Goal: Task Accomplishment & Management: Manage account settings

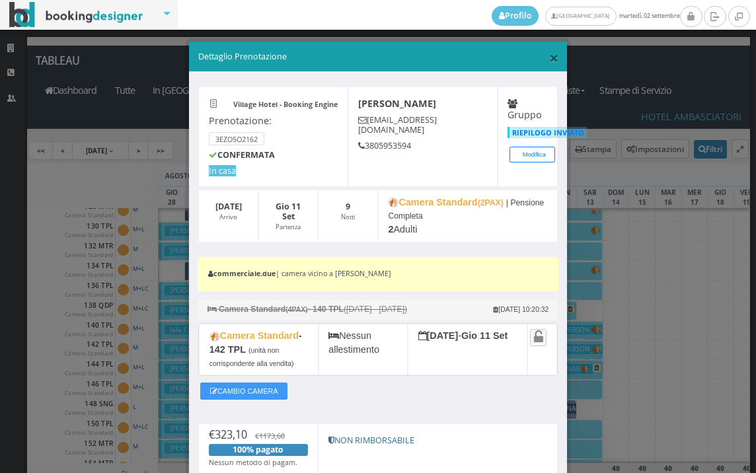
click at [549, 59] on span "×" at bounding box center [553, 57] width 9 height 22
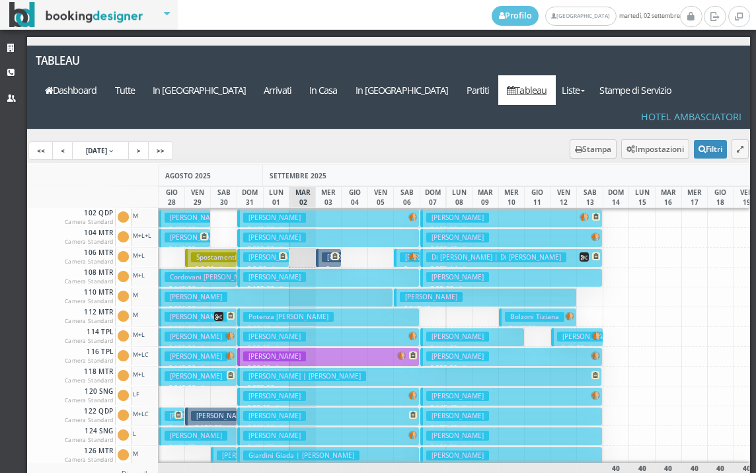
scroll to position [0, 31]
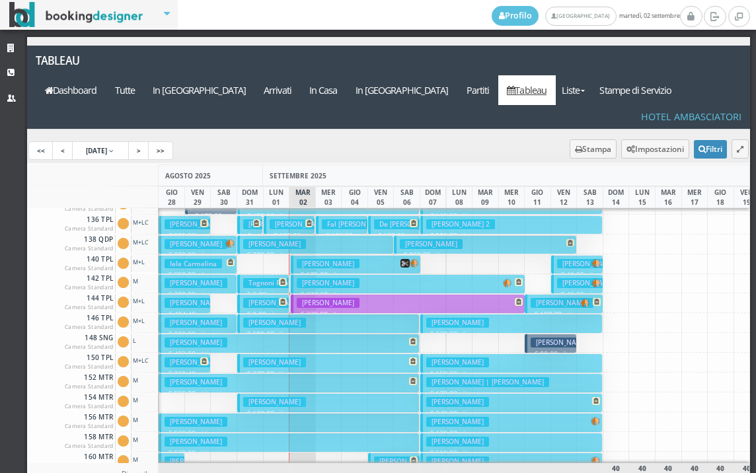
click at [184, 338] on h3 "Bastianello Luisa" at bounding box center [196, 343] width 63 height 10
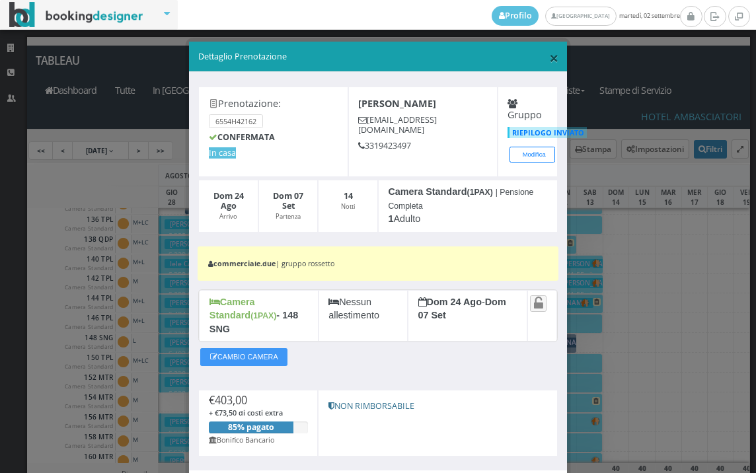
click at [549, 63] on span "×" at bounding box center [553, 57] width 9 height 22
click at [547, 75] on link "Tableau" at bounding box center [526, 90] width 57 height 30
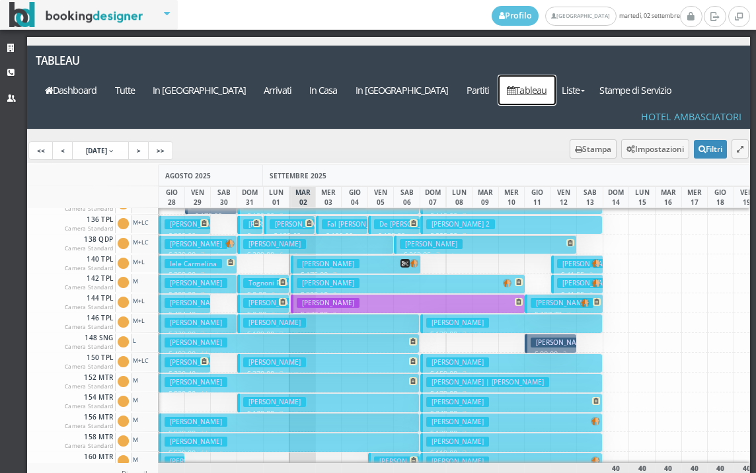
click at [251, 413] on button "Rossetto Lorenzo € 538.00 14 notti 2 Adulti" at bounding box center [289, 422] width 261 height 19
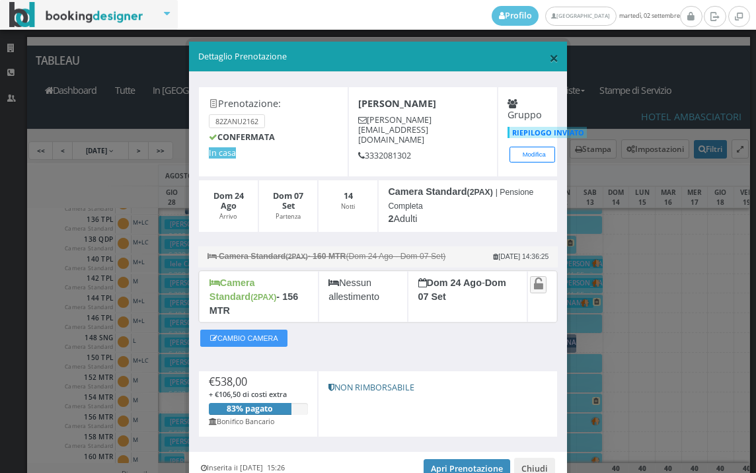
click at [549, 62] on span "×" at bounding box center [553, 57] width 9 height 22
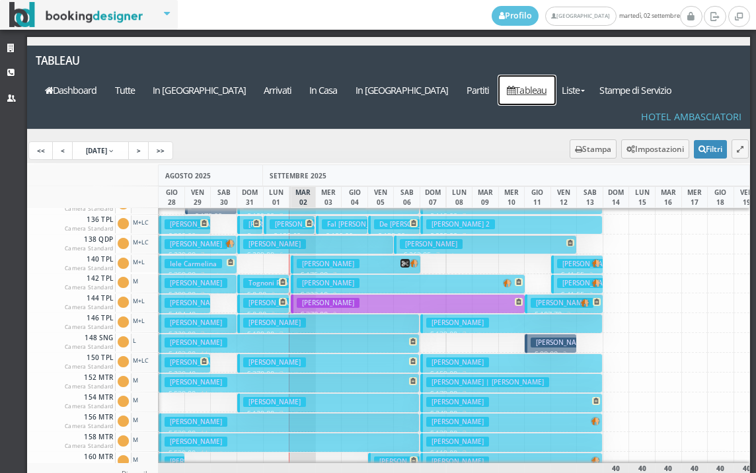
click at [543, 75] on link "Tableau" at bounding box center [526, 90] width 57 height 30
click at [247, 373] on button "Dal Corso Flavio € 538.00 14 notti 2 Adulti" at bounding box center [289, 382] width 261 height 19
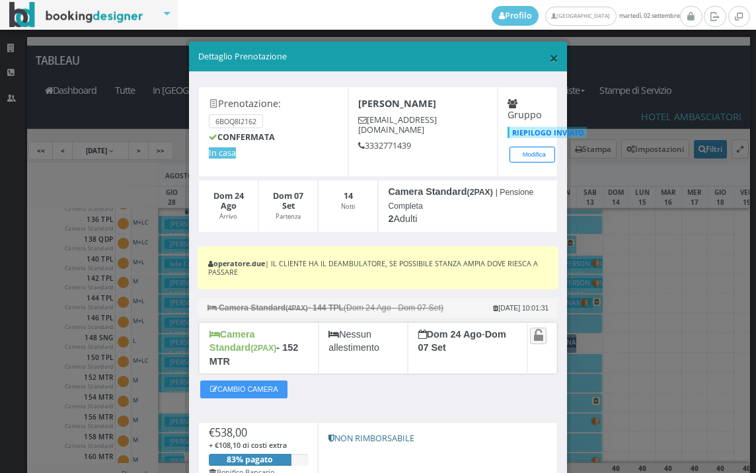
click at [549, 57] on span "×" at bounding box center [553, 57] width 9 height 22
click at [542, 75] on link "Tableau" at bounding box center [526, 90] width 57 height 30
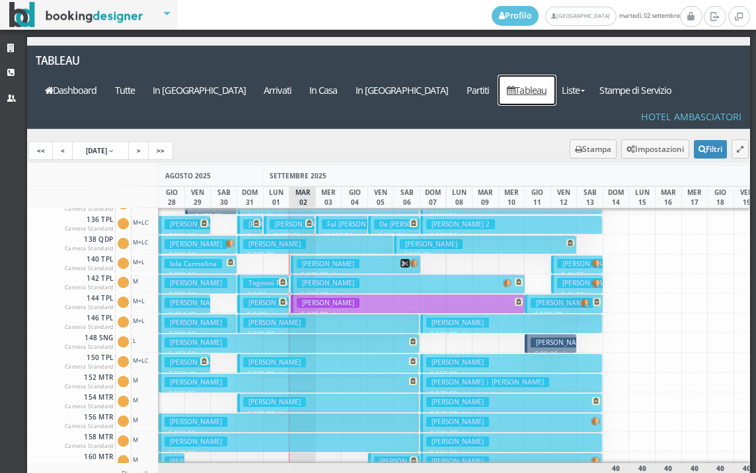
scroll to position [396, 0]
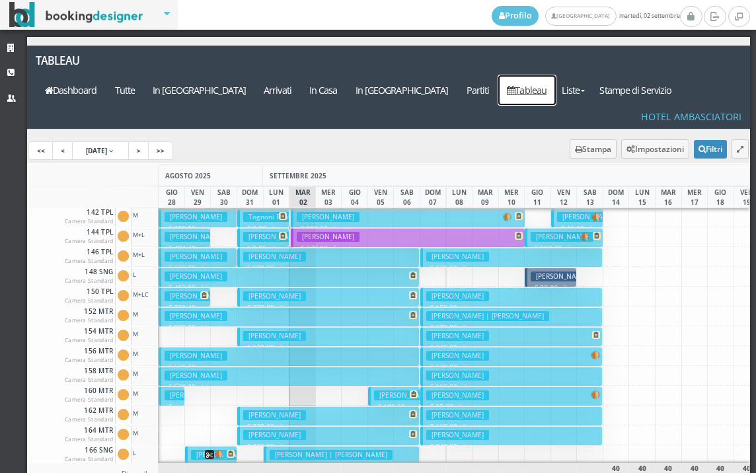
click at [223, 367] on button "Maguolo Gianna € 538.00 14 notti 2 Adulti" at bounding box center [289, 376] width 261 height 19
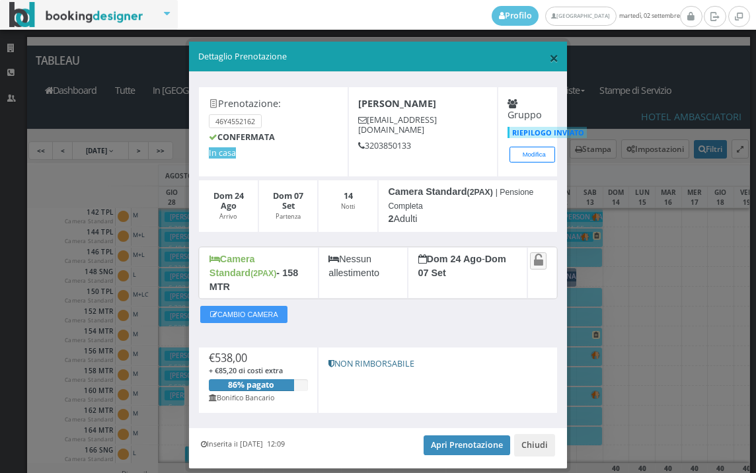
click at [550, 54] on span "×" at bounding box center [553, 57] width 9 height 22
click at [550, 75] on link "Tableau" at bounding box center [526, 90] width 57 height 30
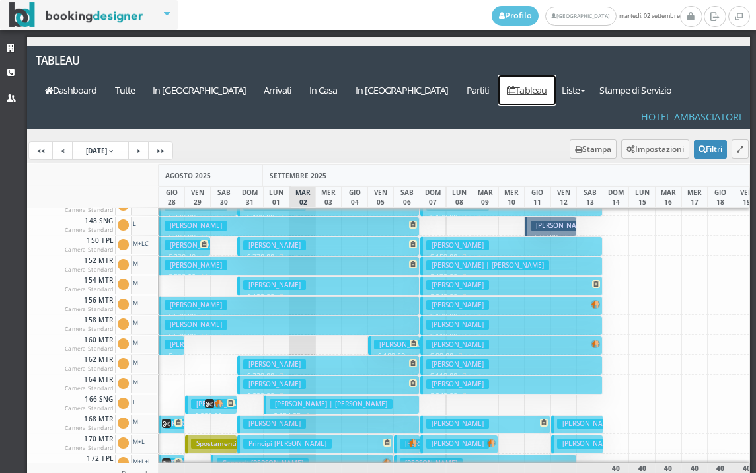
scroll to position [462, 0]
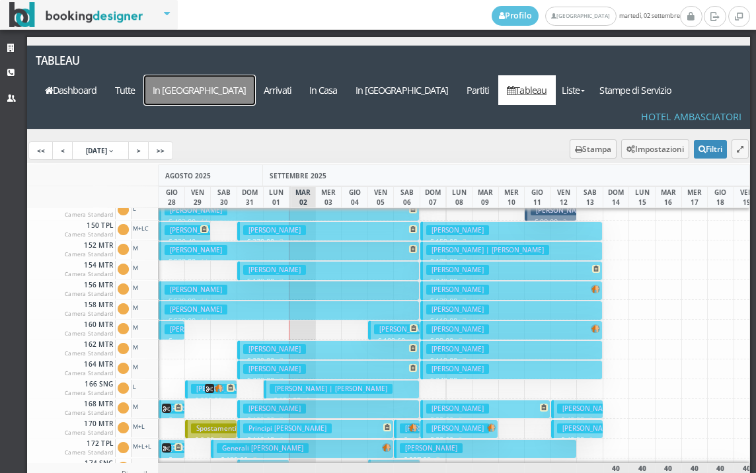
click at [255, 75] on a=pms-arrival-reservations"] "In [GEOGRAPHIC_DATA]" at bounding box center [199, 90] width 111 height 30
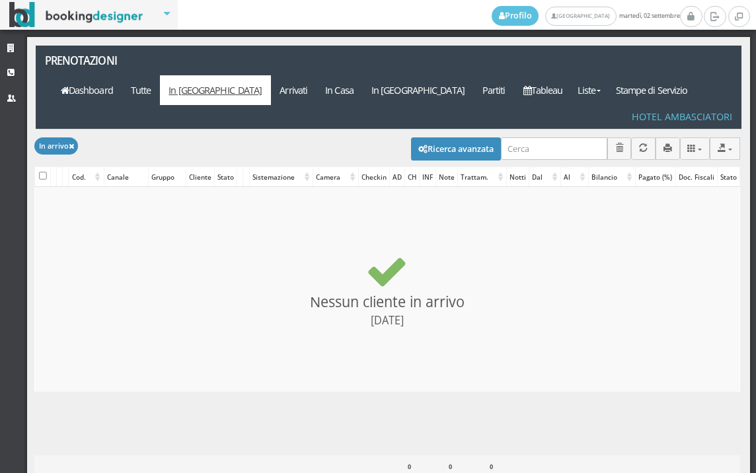
select select
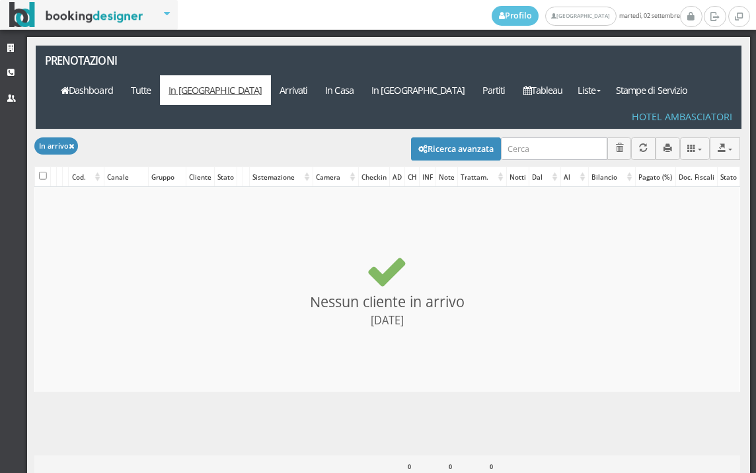
select select
click at [451, 137] on button "Ricerca avanzata" at bounding box center [456, 148] width 90 height 22
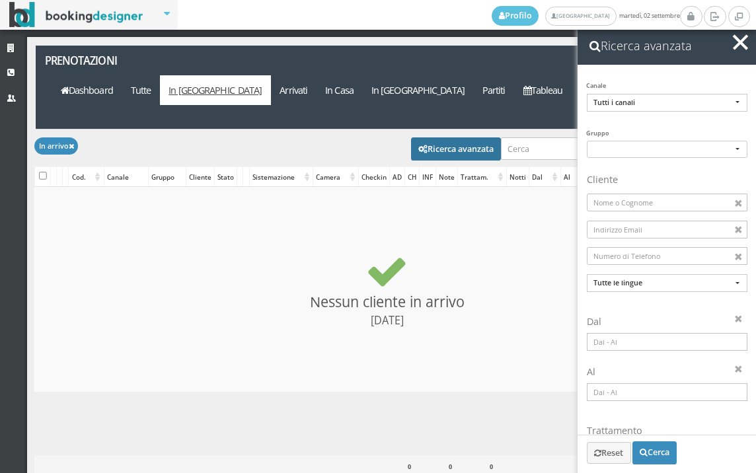
click at [635, 335] on input at bounding box center [667, 342] width 161 height 18
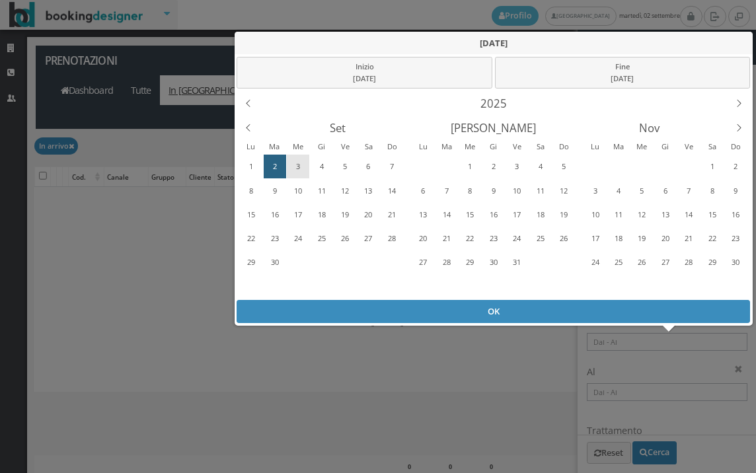
click at [305, 161] on div "3" at bounding box center [298, 166] width 20 height 21
drag, startPoint x: 285, startPoint y: 308, endPoint x: 324, endPoint y: 252, distance: 67.8
click at [285, 308] on div "OK" at bounding box center [493, 311] width 513 height 23
type input "03/09/2025 - 03/09/2025"
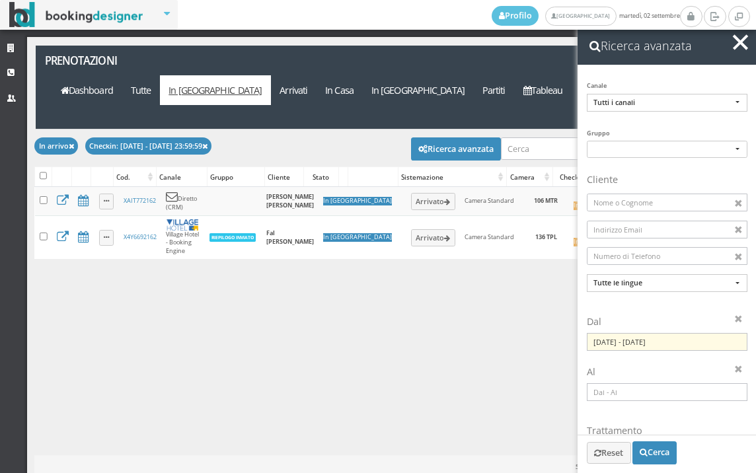
click at [736, 44] on span "button" at bounding box center [740, 41] width 15 height 15
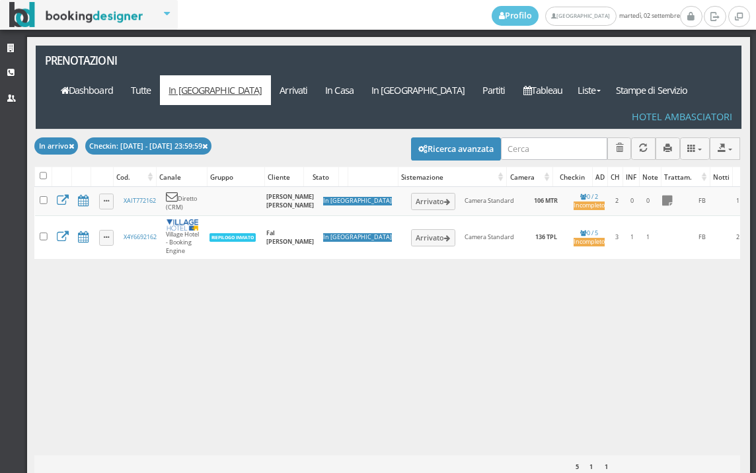
click at [52, 307] on div "Caricamento in corso Cod. Canale Gruppo Cliente Stato Sistemazione Camera Check…" at bounding box center [387, 321] width 706 height 268
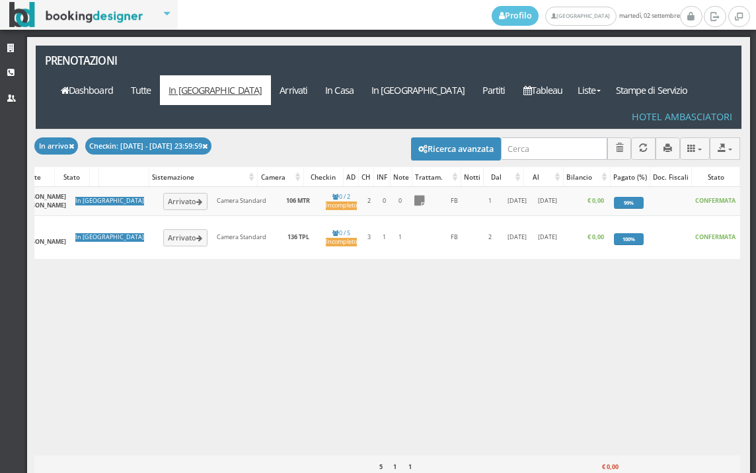
click at [309, 414] on div "Caricamento in corso Cod. Canale Gruppo Cliente Stato Sistemazione Camera Check…" at bounding box center [387, 321] width 706 height 268
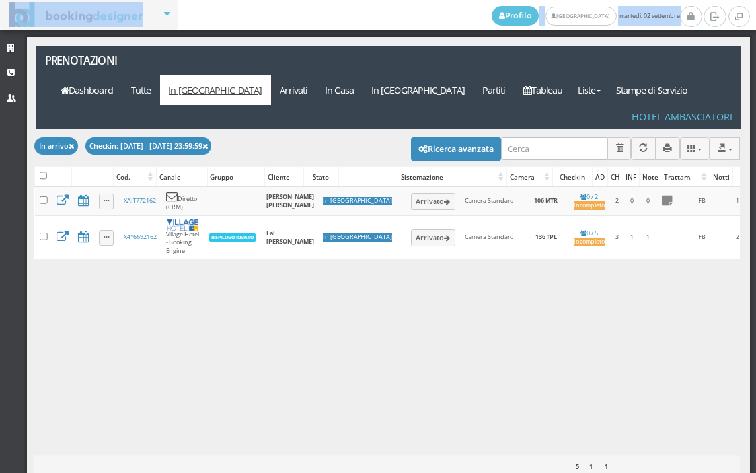
click at [0, 400] on html "Ricerca avanzata Canale Tutti i canali Diretto (CRM) Booking Engine Airbnb (iCa…" at bounding box center [378, 236] width 756 height 473
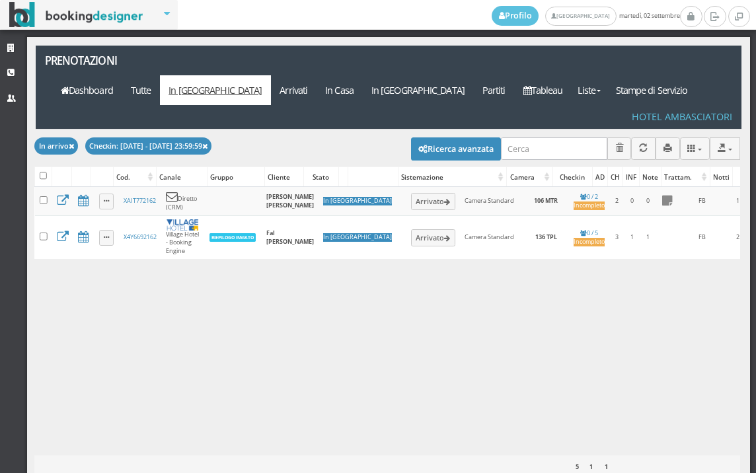
click at [129, 372] on div "Caricamento in corso Cod. Canale Gruppo Cliente Stato Sistemazione Camera Check…" at bounding box center [387, 321] width 706 height 268
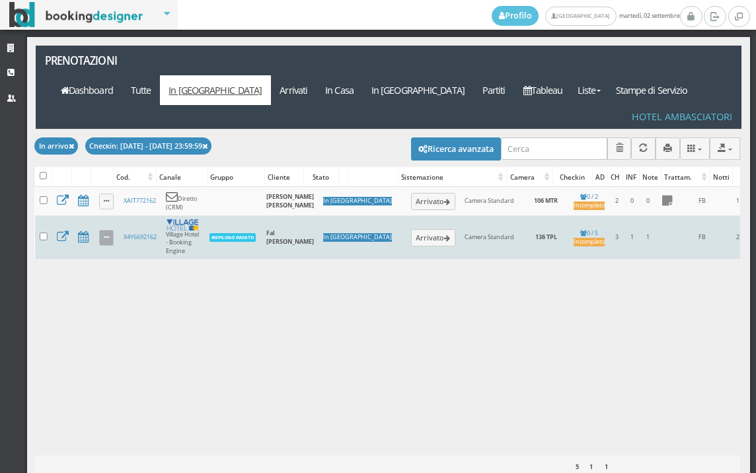
click at [105, 235] on icon at bounding box center [106, 238] width 5 height 7
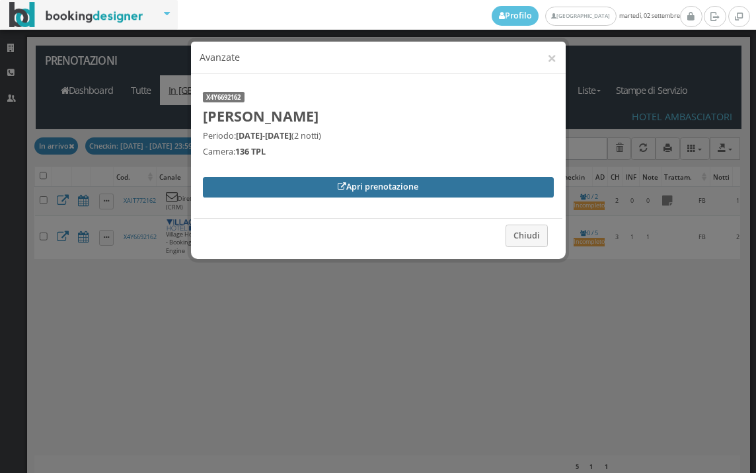
click at [311, 196] on link "Apri prenotazione" at bounding box center [378, 187] width 351 height 20
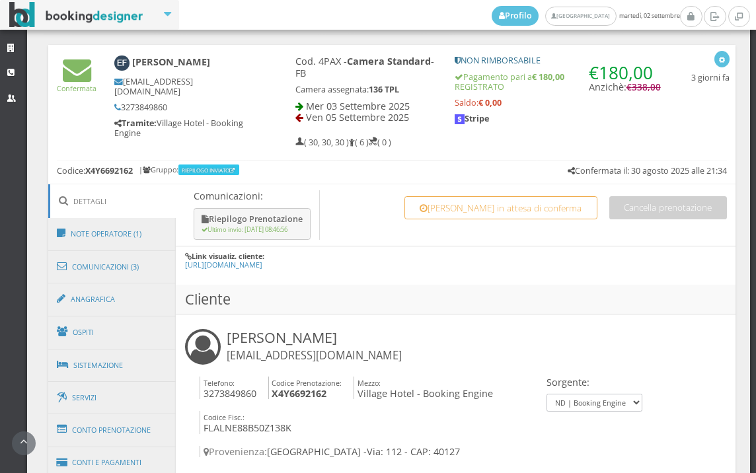
scroll to position [593, 0]
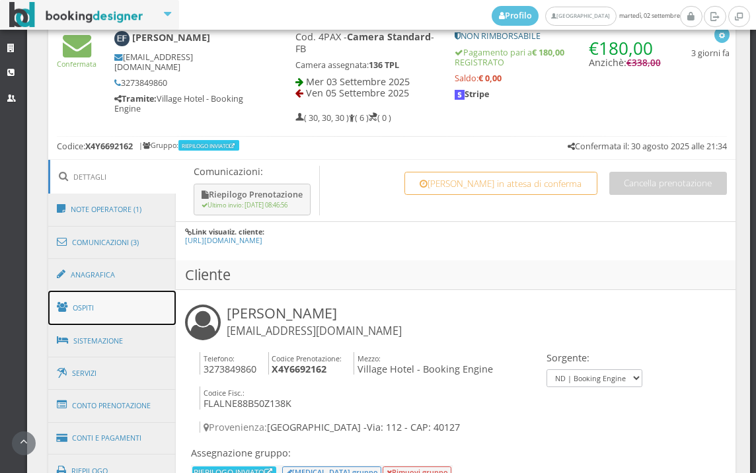
click at [111, 307] on link "Ospiti" at bounding box center [112, 308] width 128 height 34
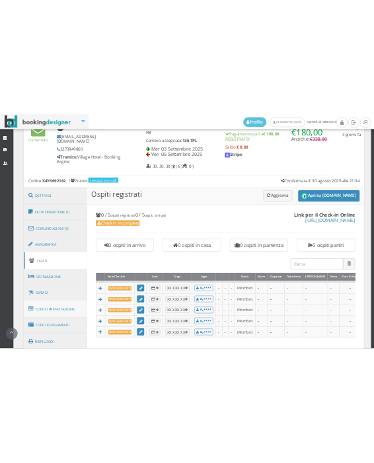
scroll to position [519, 0]
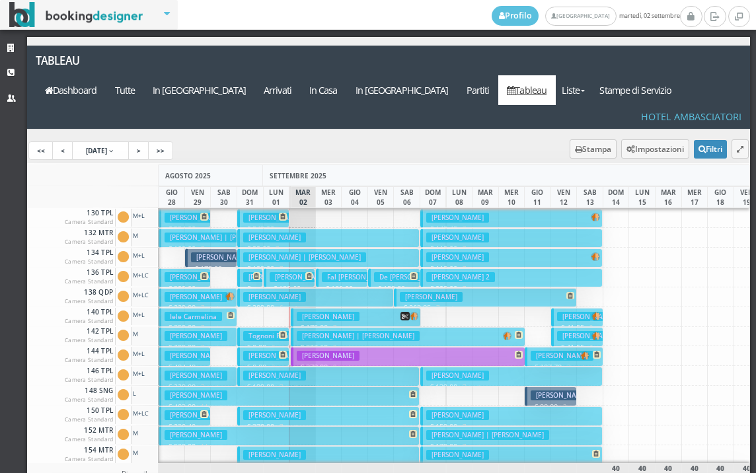
scroll to position [264, 0]
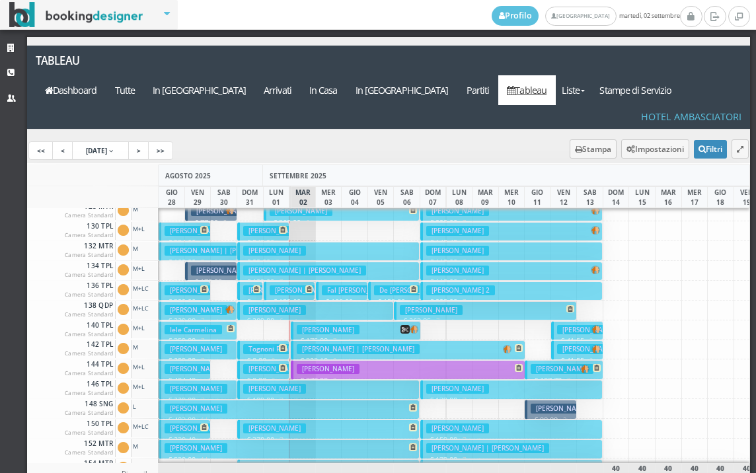
click at [331, 266] on h3 "Lucato Gianluca | Lucato Nicola" at bounding box center [304, 271] width 123 height 10
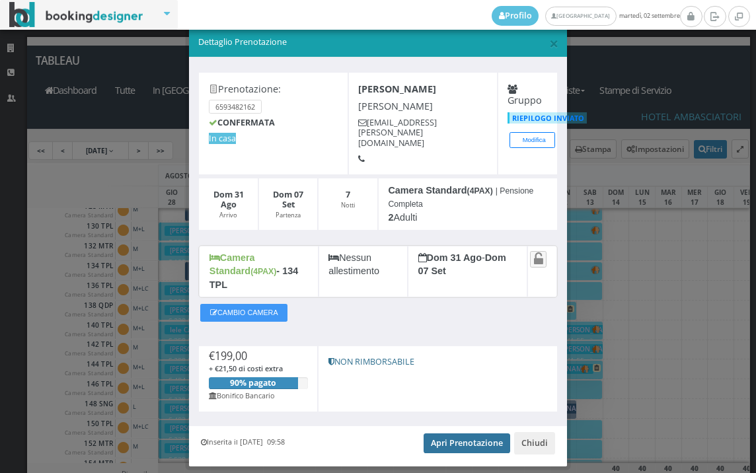
scroll to position [25, 0]
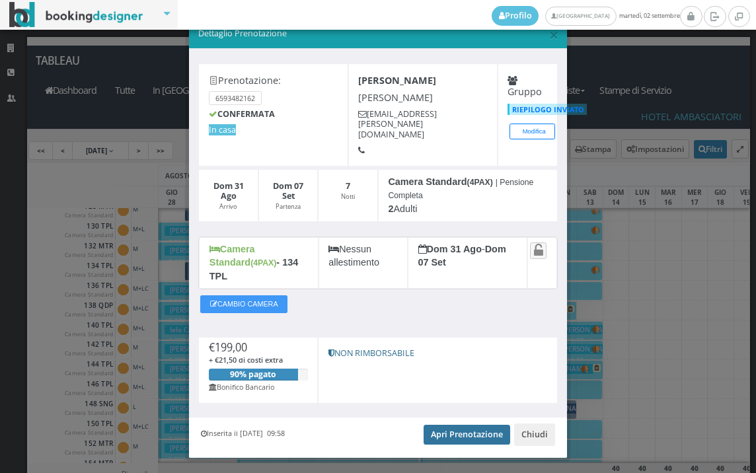
click at [427, 425] on link "Apri Prenotazione" at bounding box center [467, 435] width 87 height 20
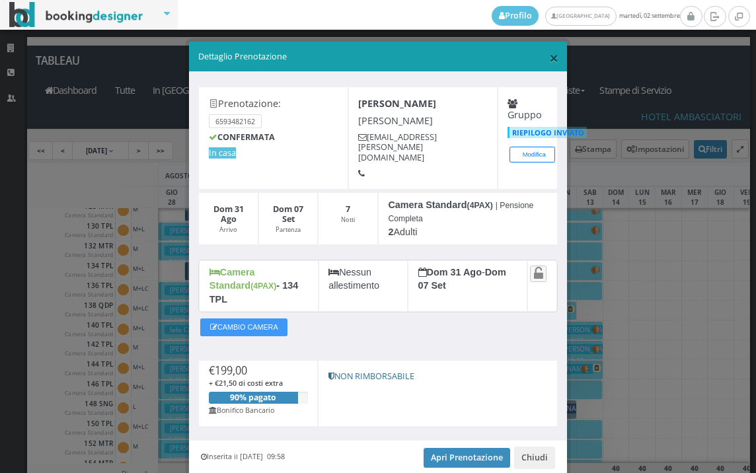
click at [549, 61] on span "×" at bounding box center [553, 57] width 9 height 22
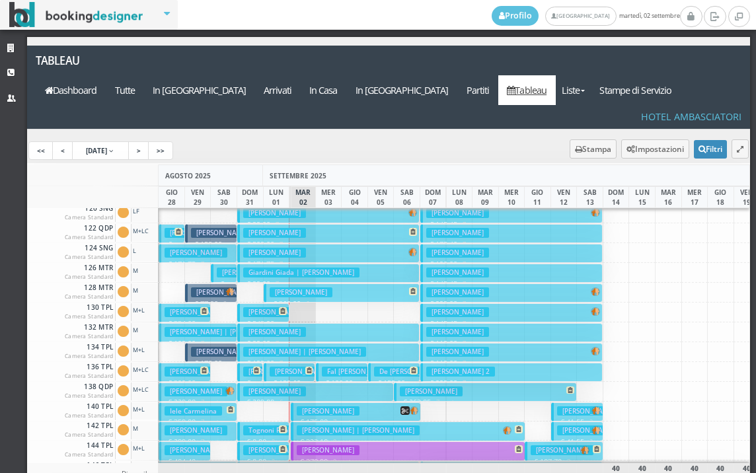
scroll to position [132, 0]
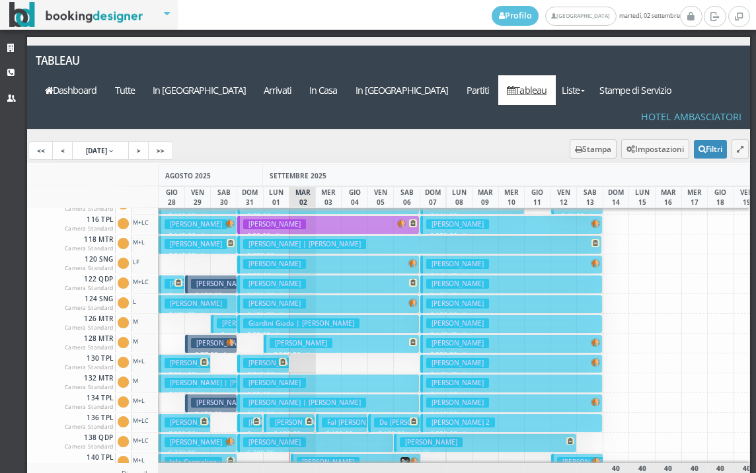
click at [314, 235] on button "Verdelli Anna Maria | Verdelli Anna Maria € 378.00 14 notti 2 Adulti" at bounding box center [419, 244] width 365 height 19
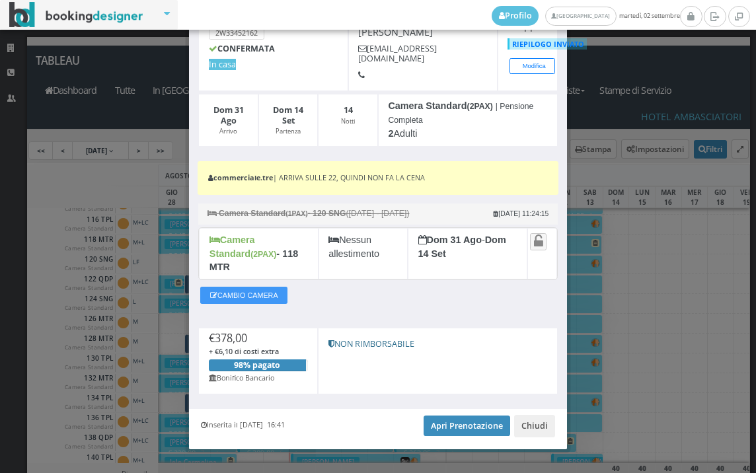
scroll to position [100, 0]
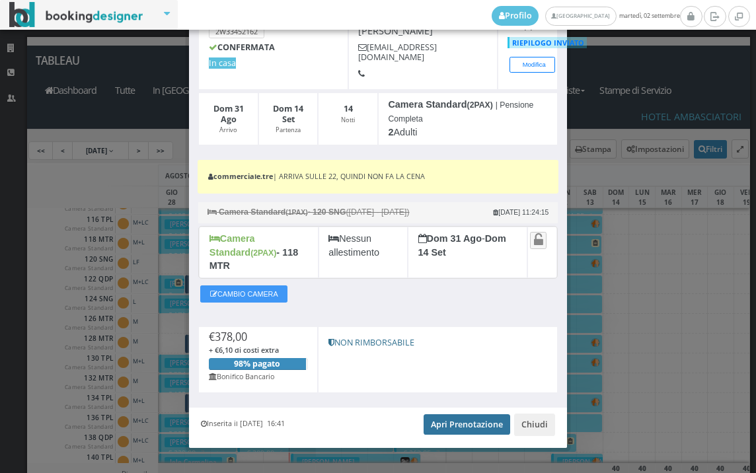
click at [449, 414] on link "Apri Prenotazione" at bounding box center [467, 424] width 87 height 20
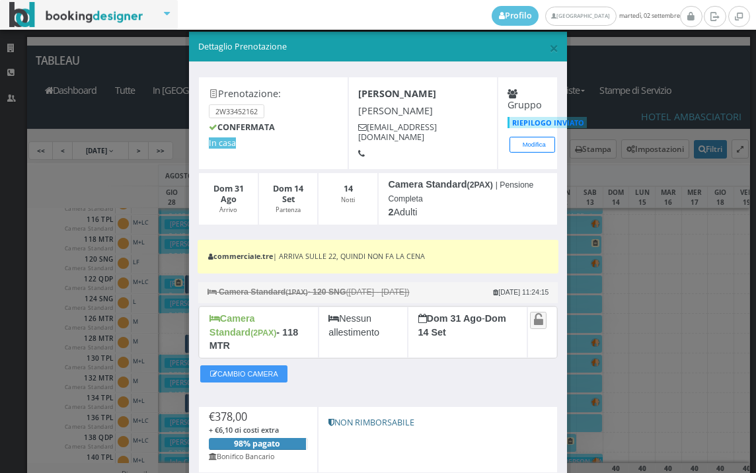
scroll to position [0, 0]
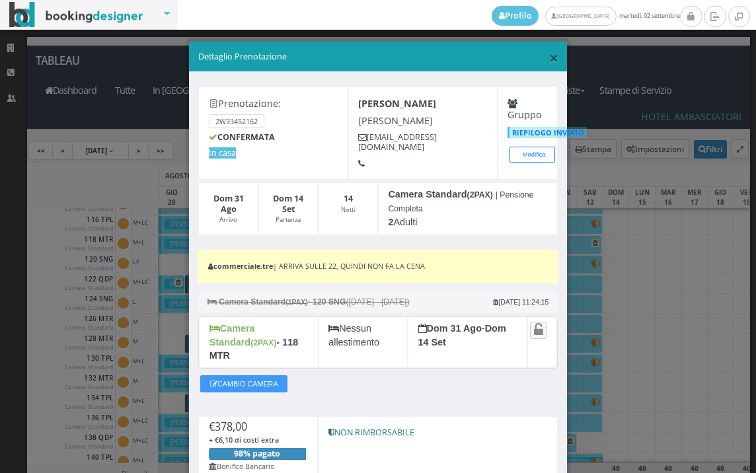
click at [549, 60] on span "×" at bounding box center [553, 57] width 9 height 22
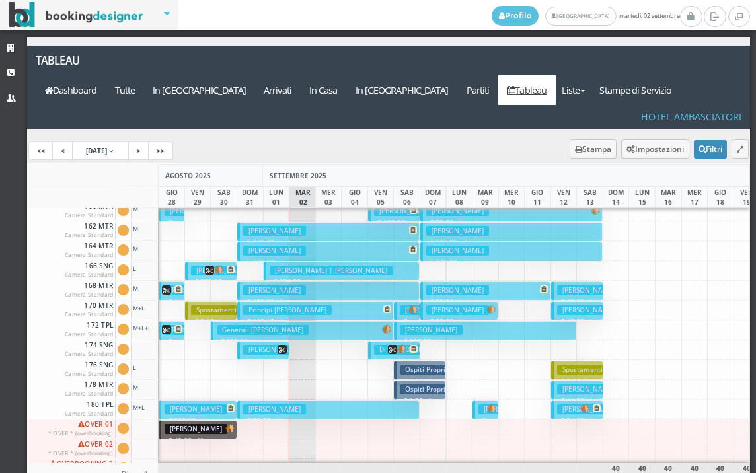
scroll to position [665, 0]
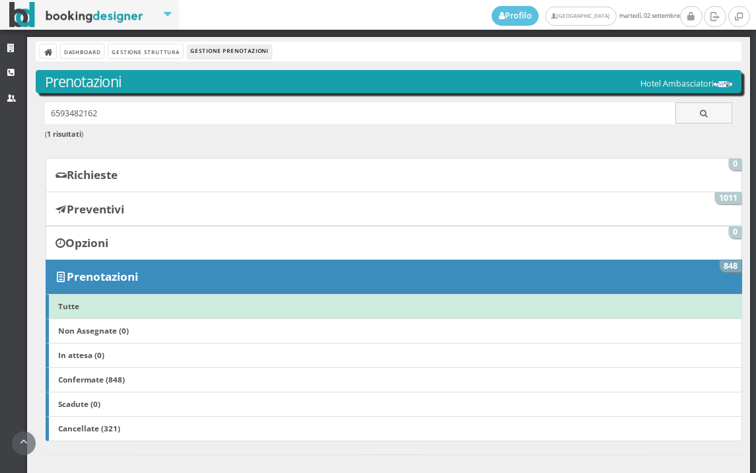
scroll to position [566, 0]
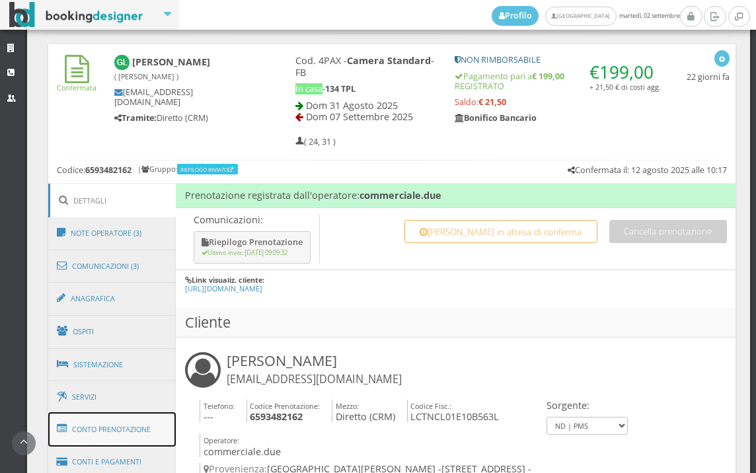
click at [113, 424] on link "Conto Prenotazione" at bounding box center [112, 429] width 128 height 34
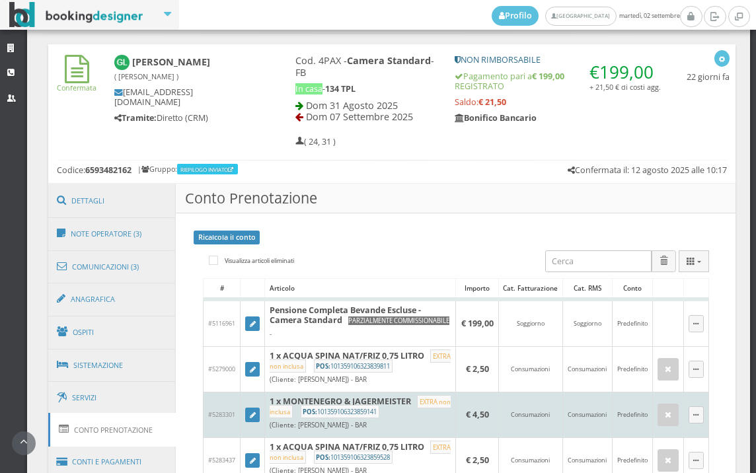
scroll to position [934, 0]
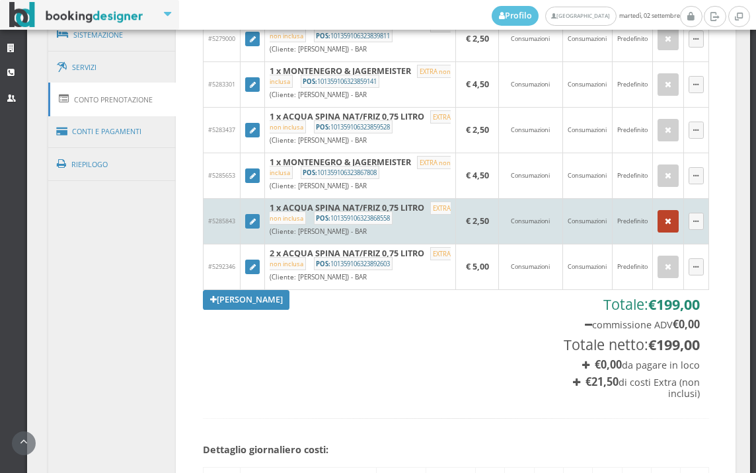
click at [657, 223] on button "button" at bounding box center [667, 221] width 21 height 22
click at [0, 0] on div "× Elimina Articolo" at bounding box center [0, 0] width 0 height 0
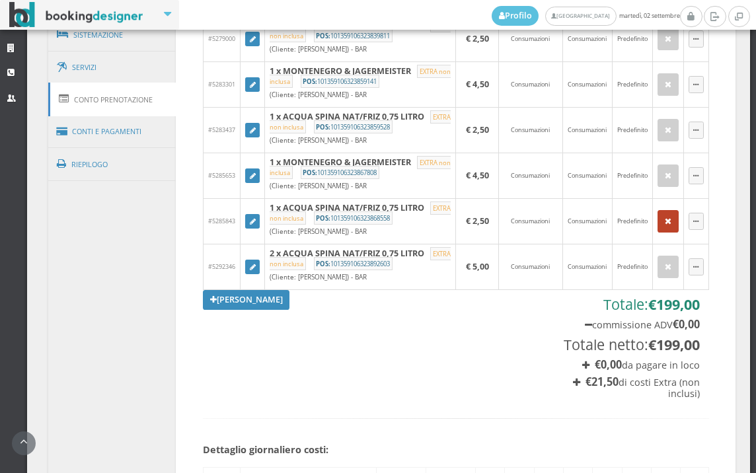
click at [665, 226] on icon "button" at bounding box center [668, 221] width 7 height 9
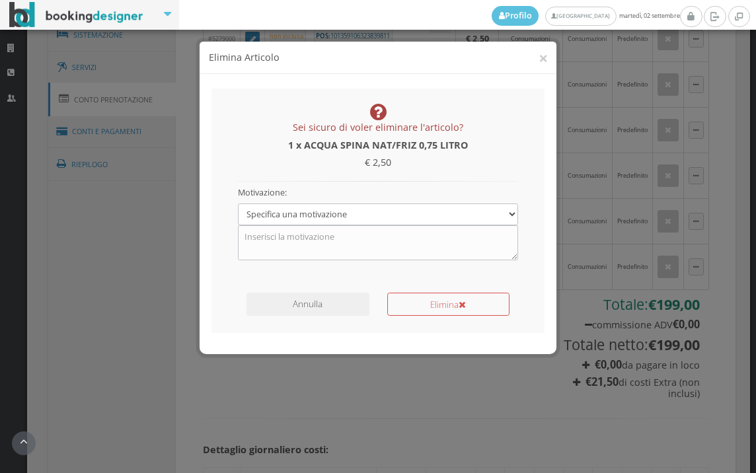
click at [387, 202] on div "Motivazione: Specifica una motivazione Errore di inserimento Ricalcolo del cont…" at bounding box center [378, 221] width 299 height 79
click at [388, 212] on select "Specifica una motivazione Errore di inserimento Ricalcolo del conto Il cliente …" at bounding box center [378, 214] width 281 height 22
select select "1"
click at [238, 203] on select "Specifica una motivazione Errore di inserimento Ricalcolo del conto Il cliente …" at bounding box center [378, 214] width 281 height 22
click at [377, 287] on div "Annulla" at bounding box center [308, 301] width 140 height 29
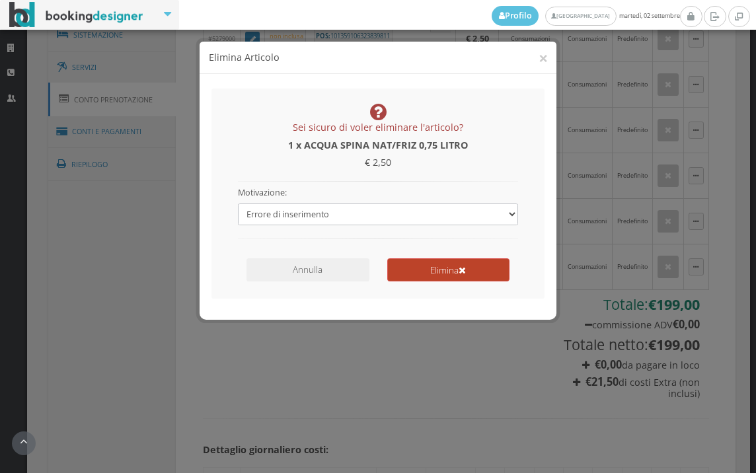
click at [412, 274] on button "Elimina" at bounding box center [448, 269] width 122 height 23
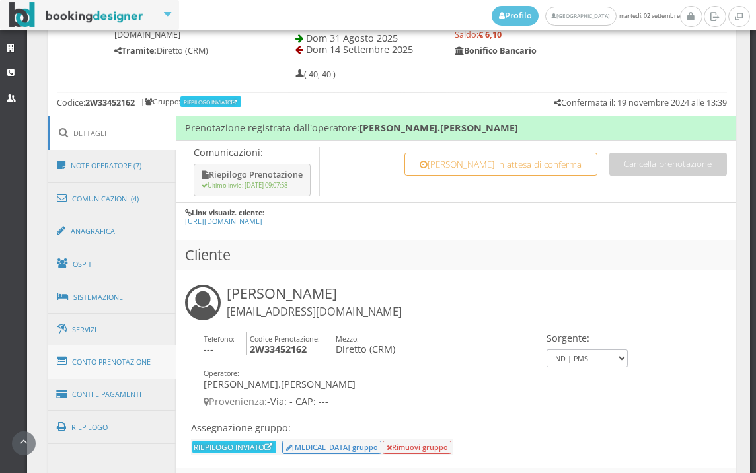
scroll to position [651, 0]
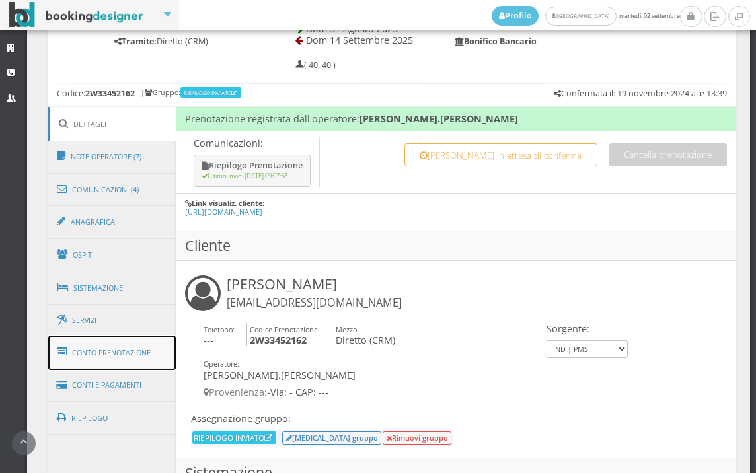
click at [123, 367] on link "Conto Prenotazione" at bounding box center [112, 353] width 128 height 34
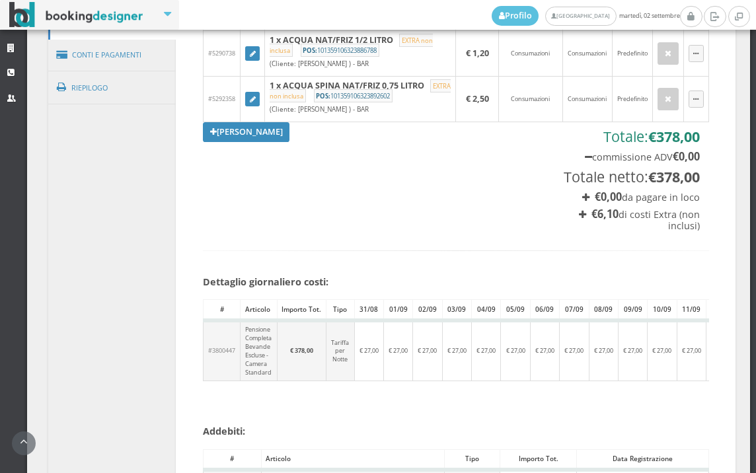
scroll to position [872, 0]
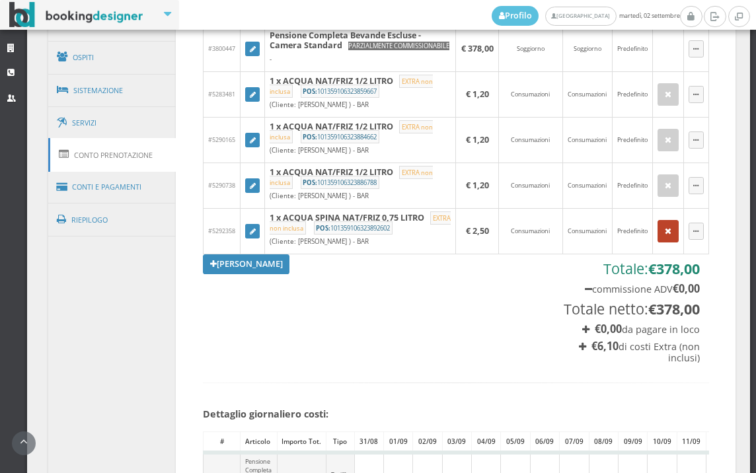
click at [662, 239] on button "button" at bounding box center [667, 231] width 21 height 22
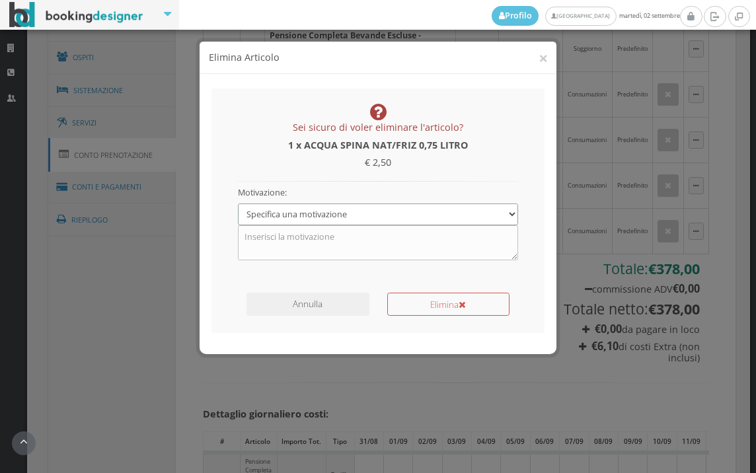
click at [492, 211] on select "Specifica una motivazione Errore di inserimento Ricalcolo del conto Il cliente …" at bounding box center [378, 214] width 281 height 22
select select "1"
click at [238, 203] on select "Specifica una motivazione Errore di inserimento Ricalcolo del conto Il cliente …" at bounding box center [378, 214] width 281 height 22
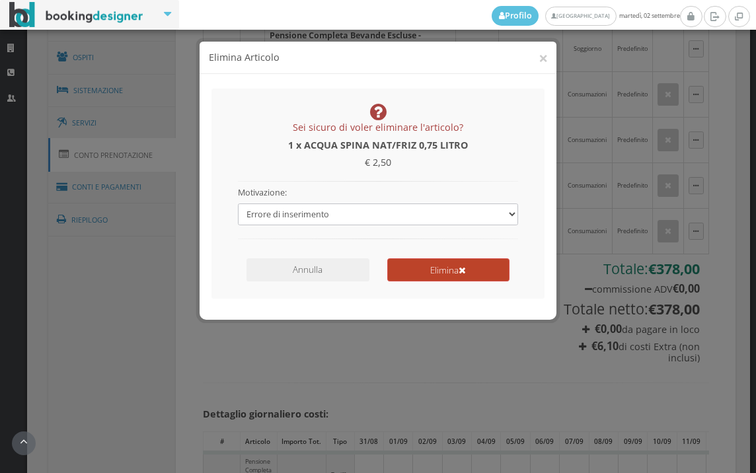
click at [459, 272] on button "Elimina" at bounding box center [448, 269] width 122 height 23
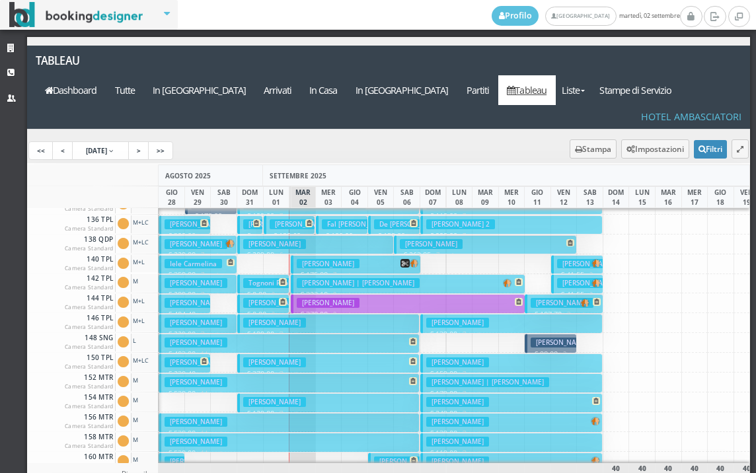
scroll to position [462, 0]
